Goal: Information Seeking & Learning: Learn about a topic

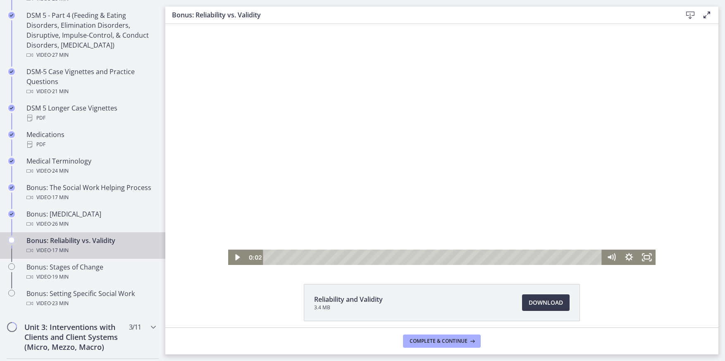
scroll to position [33, 0]
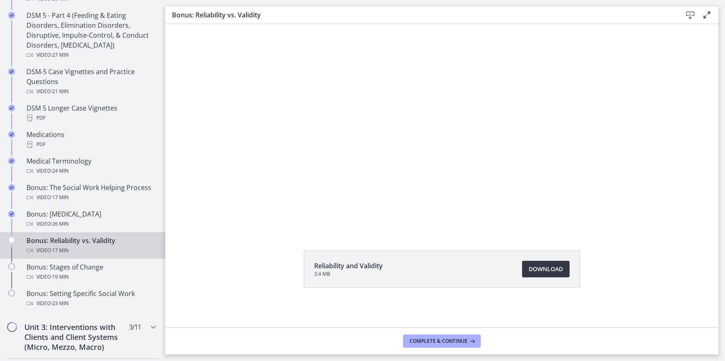
click at [545, 267] on span "Download Opens in a new window" at bounding box center [546, 269] width 34 height 10
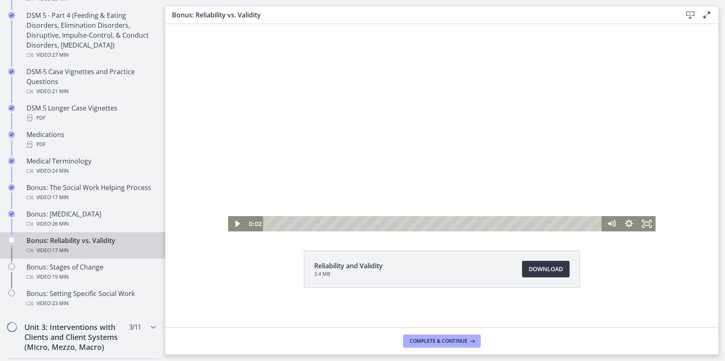
scroll to position [0, 0]
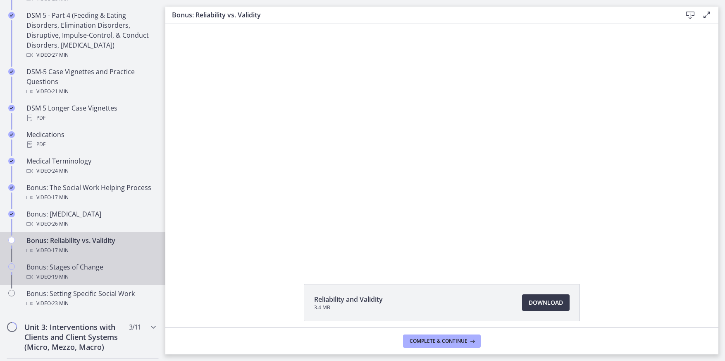
click at [73, 276] on div "Video · 19 min" at bounding box center [90, 277] width 129 height 10
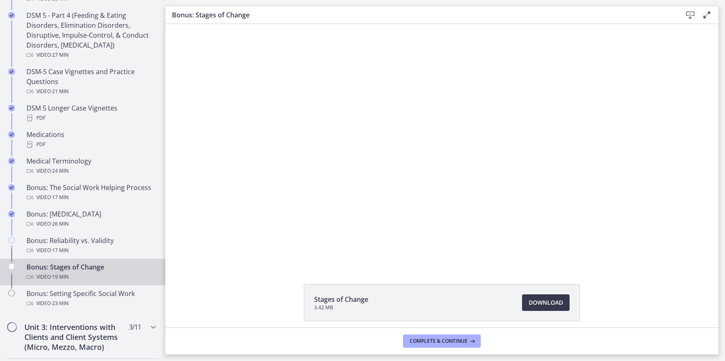
scroll to position [33, 0]
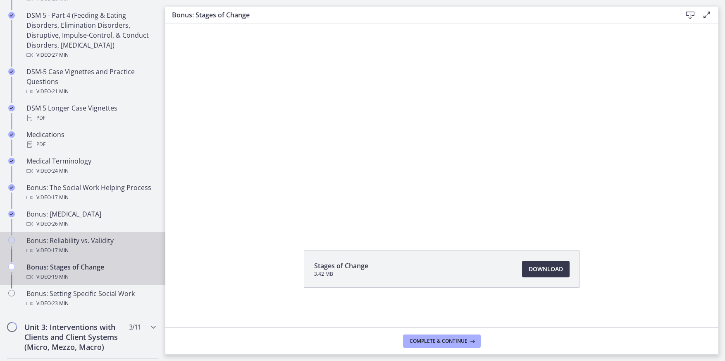
click at [53, 248] on span "· 17 min" at bounding box center [60, 250] width 18 height 10
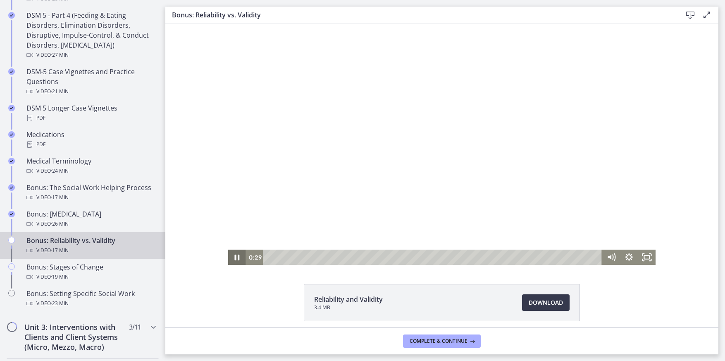
click at [235, 260] on icon "Pause" at bounding box center [237, 257] width 5 height 6
click at [270, 257] on div "0:00" at bounding box center [434, 256] width 328 height 15
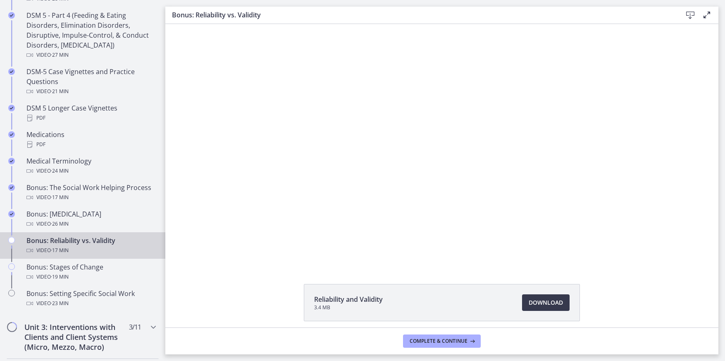
click at [693, 101] on div "Click for sound @keyframes VOLUME_SMALL_WAVE_FLASH { 0% { opacity: 0; } 33% { o…" at bounding box center [441, 144] width 553 height 241
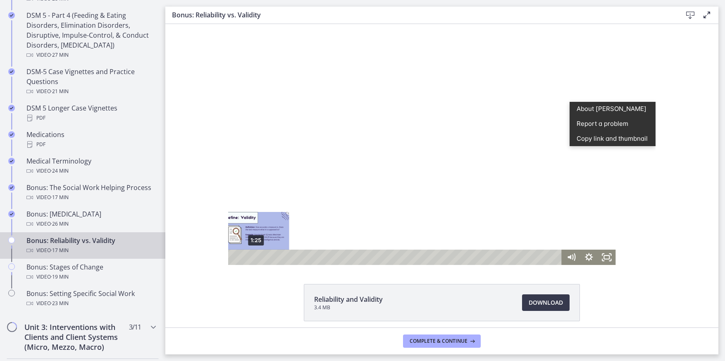
click at [254, 249] on div at bounding box center [402, 144] width 428 height 241
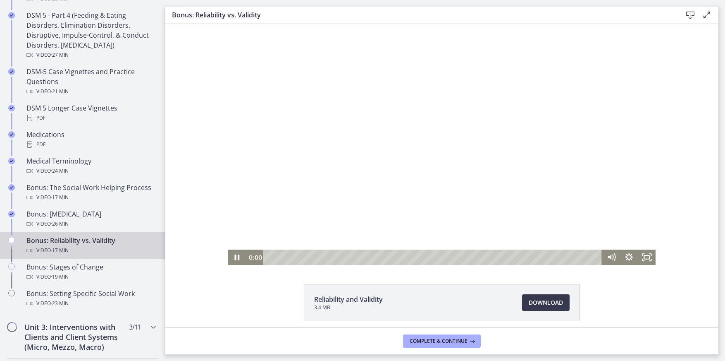
scroll to position [0, 0]
click at [238, 260] on icon "Pause" at bounding box center [237, 256] width 18 height 15
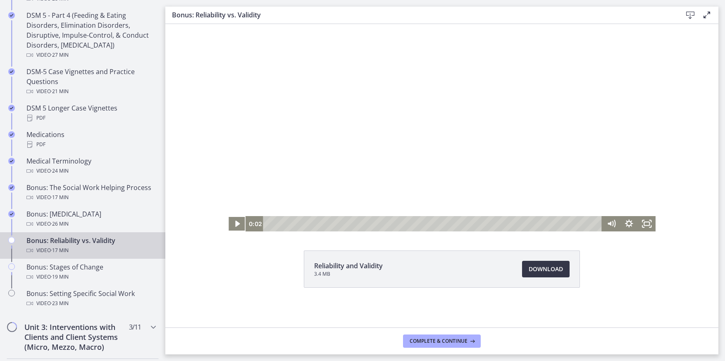
click at [548, 270] on span "Download Opens in a new window" at bounding box center [546, 269] width 34 height 10
click at [236, 221] on icon "Play Video" at bounding box center [238, 223] width 18 height 15
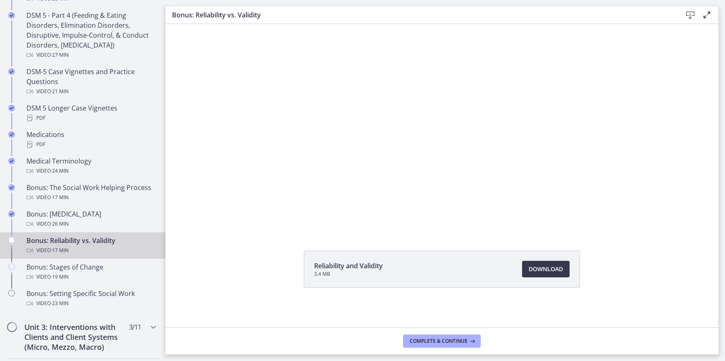
scroll to position [0, 0]
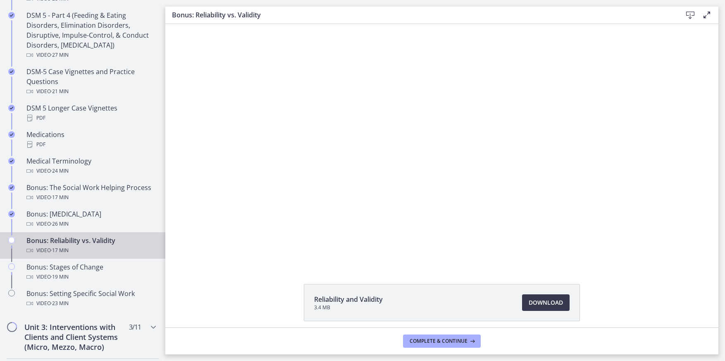
click at [228, 249] on button "Pause" at bounding box center [237, 256] width 18 height 15
click at [228, 249] on button "Play Video" at bounding box center [237, 256] width 18 height 15
click at [228, 249] on button "Pause" at bounding box center [237, 256] width 18 height 15
click at [228, 249] on button "Play Video" at bounding box center [237, 256] width 18 height 15
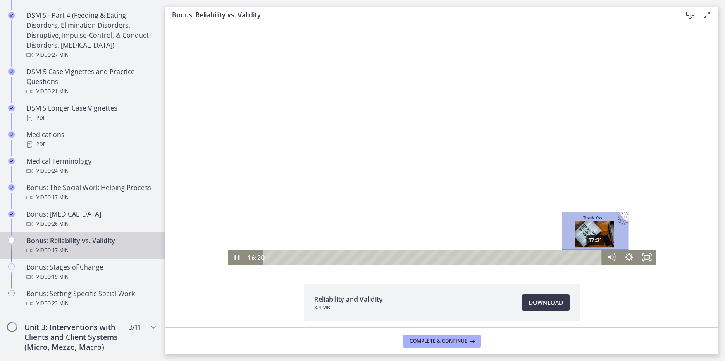
click at [593, 258] on div "17:21" at bounding box center [434, 256] width 328 height 15
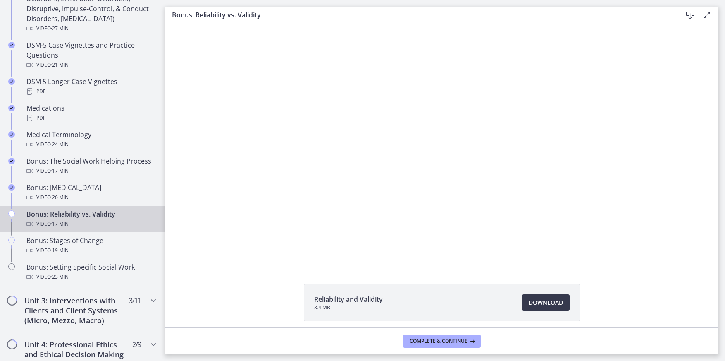
scroll to position [579, 0]
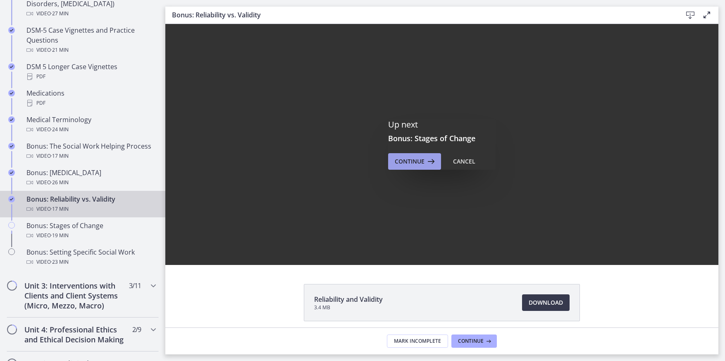
click at [399, 164] on span "Continue" at bounding box center [410, 161] width 30 height 10
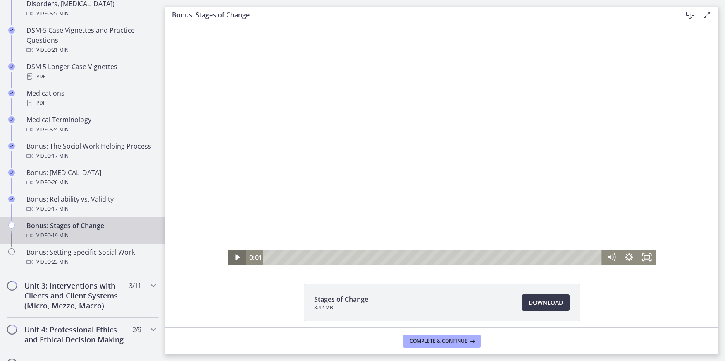
click at [230, 255] on icon "Play Video" at bounding box center [238, 256] width 18 height 15
click at [235, 258] on icon "Pause" at bounding box center [237, 257] width 5 height 6
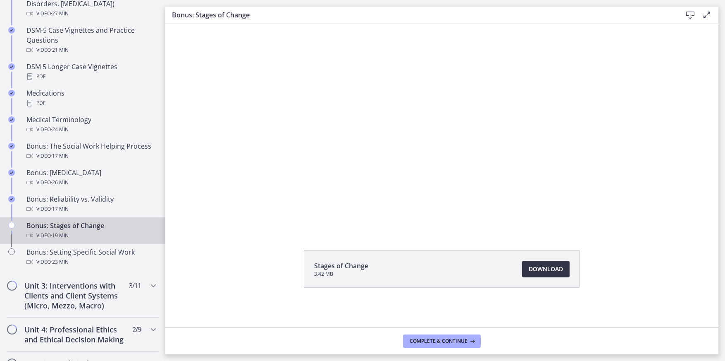
click at [538, 268] on span "Download Opens in a new window" at bounding box center [546, 269] width 34 height 10
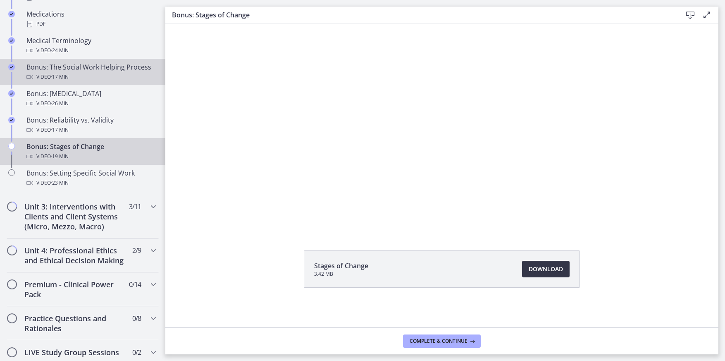
scroll to position [662, 0]
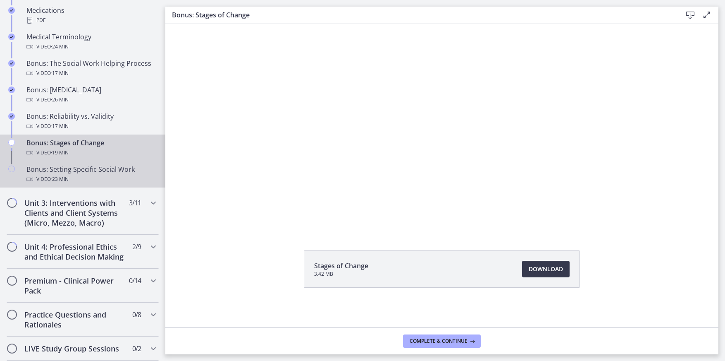
click at [64, 180] on span "· 23 min" at bounding box center [60, 179] width 18 height 10
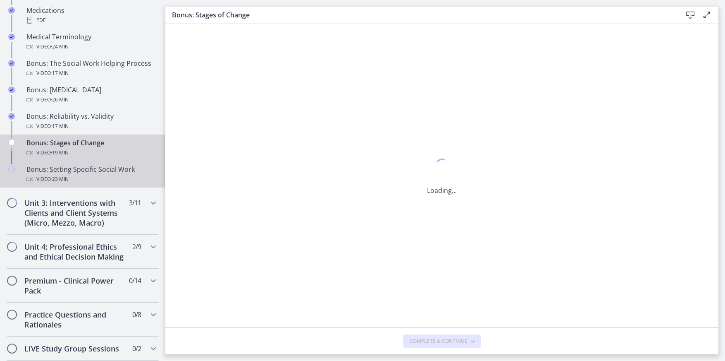
scroll to position [0, 0]
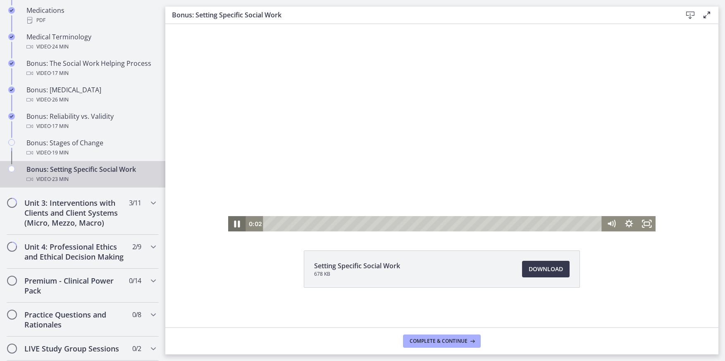
click at [234, 222] on icon "Pause" at bounding box center [237, 223] width 6 height 7
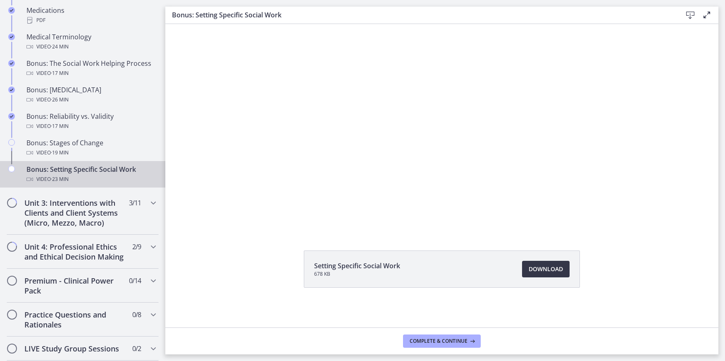
click at [530, 267] on span "Download Opens in a new window" at bounding box center [546, 269] width 34 height 10
click at [148, 201] on icon "Chapters" at bounding box center [153, 203] width 10 height 10
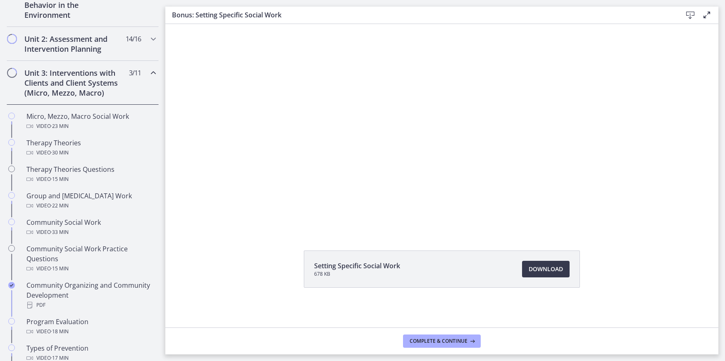
scroll to position [248, 0]
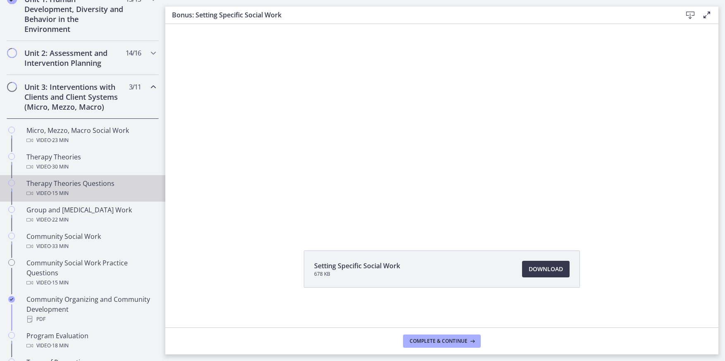
click at [61, 183] on div "Therapy Theories Questions Video · 15 min" at bounding box center [90, 188] width 129 height 20
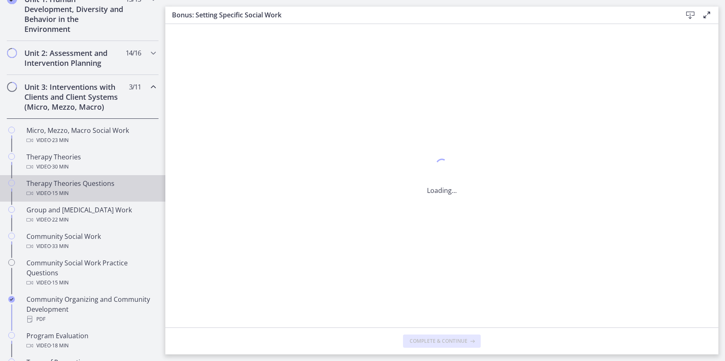
scroll to position [0, 0]
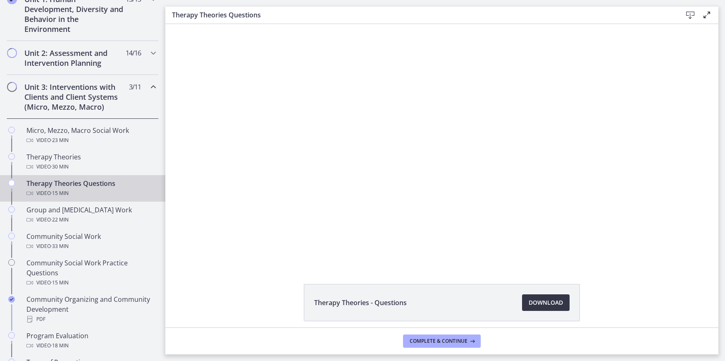
click at [538, 300] on span "Download Opens in a new window" at bounding box center [546, 302] width 34 height 10
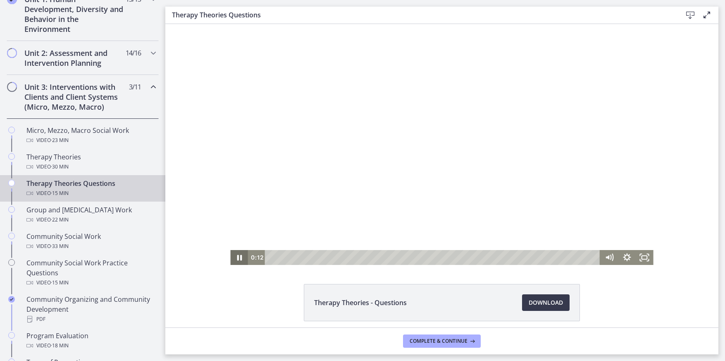
click at [237, 259] on icon "Pause" at bounding box center [239, 257] width 18 height 15
